Goal: Task Accomplishment & Management: Manage account settings

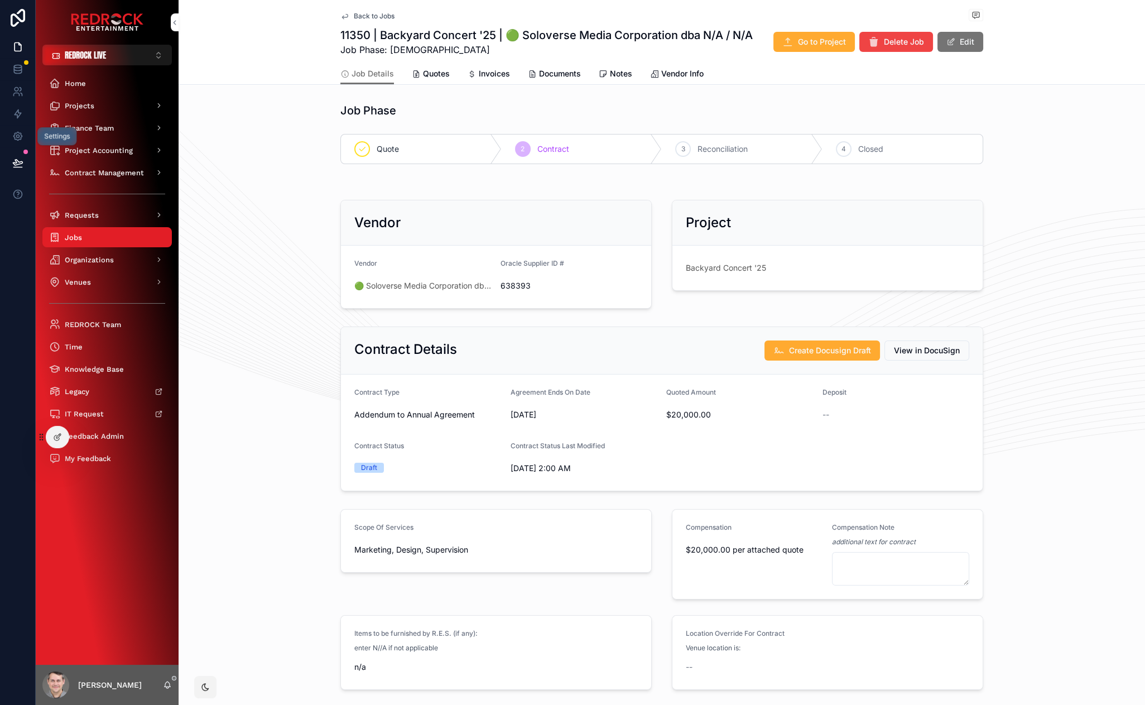
click at [25, 140] on link at bounding box center [17, 136] width 35 height 22
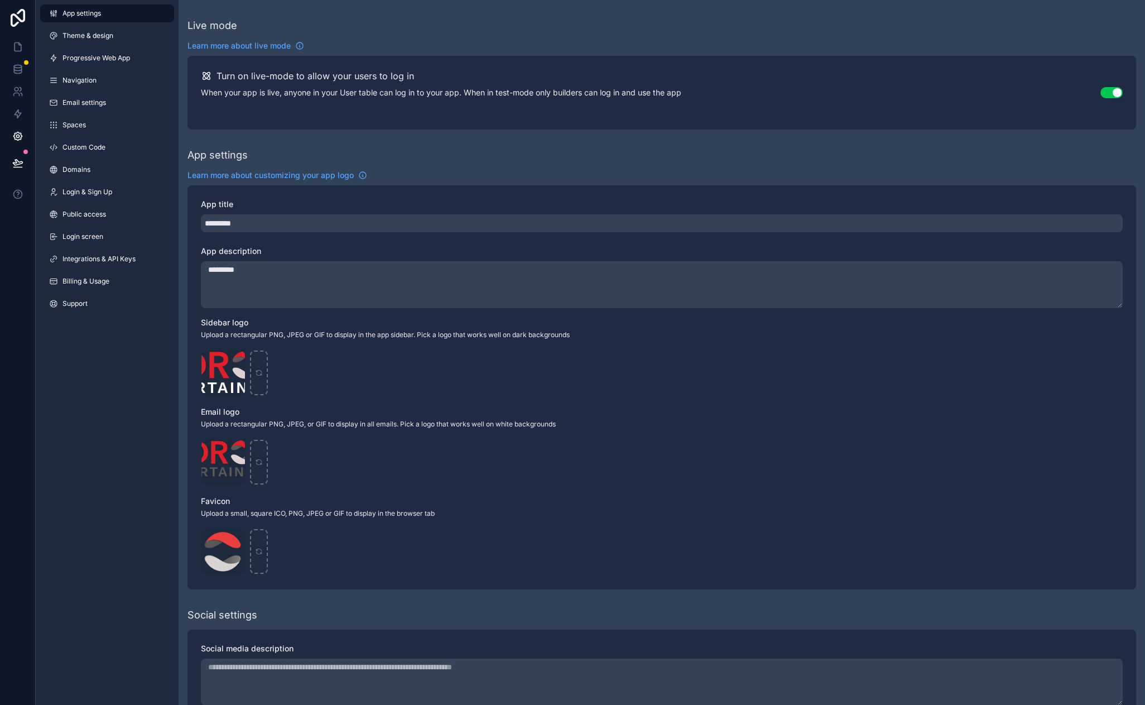
click at [105, 152] on link "Custom Code" at bounding box center [107, 147] width 134 height 18
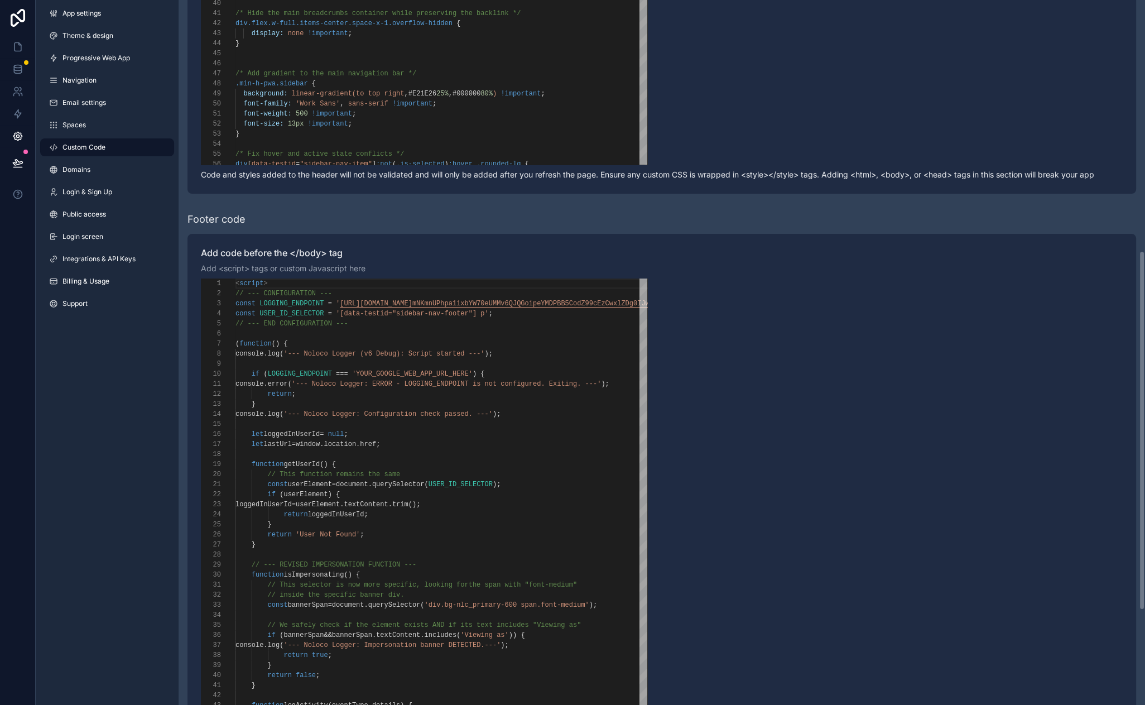
scroll to position [492, 0]
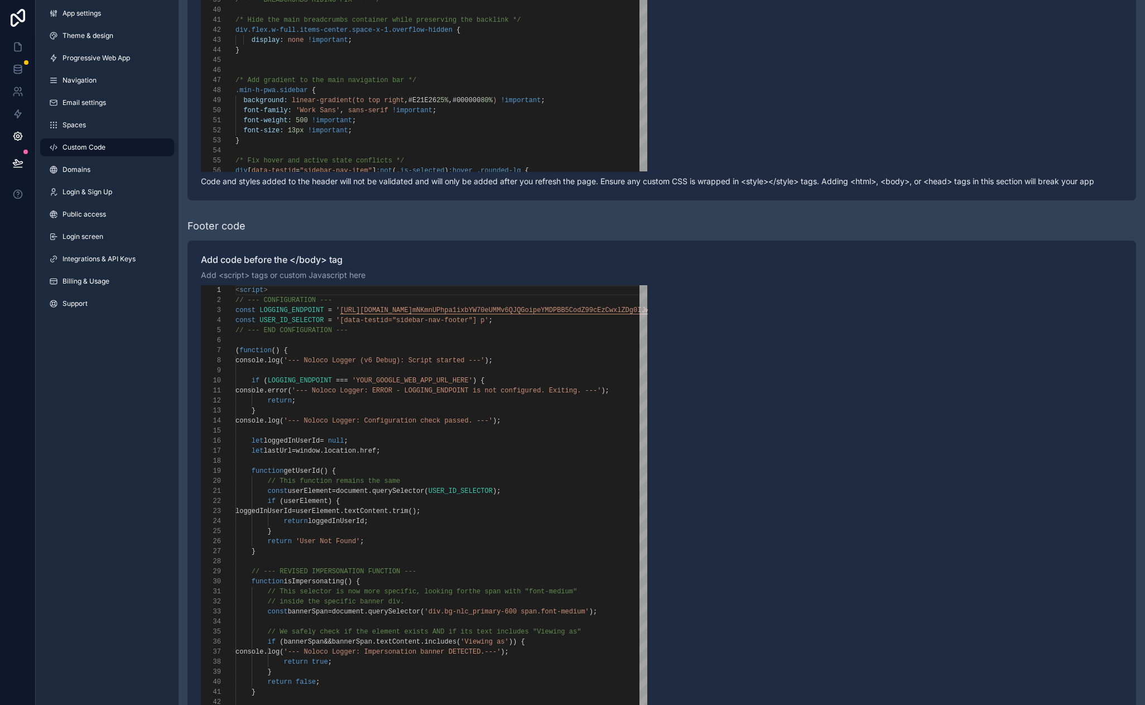
drag, startPoint x: 87, startPoint y: 401, endPoint x: 74, endPoint y: 374, distance: 29.5
